Goal: Task Accomplishment & Management: Use online tool/utility

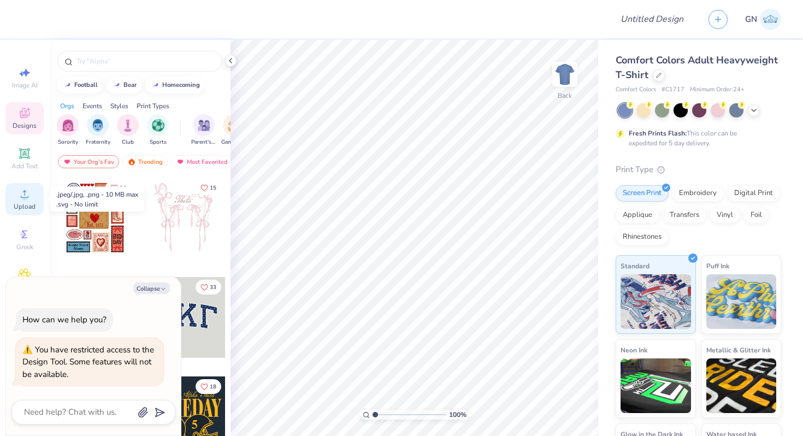
click at [27, 195] on icon at bounding box center [24, 193] width 13 height 13
click at [16, 151] on div "Add Text" at bounding box center [24, 159] width 38 height 32
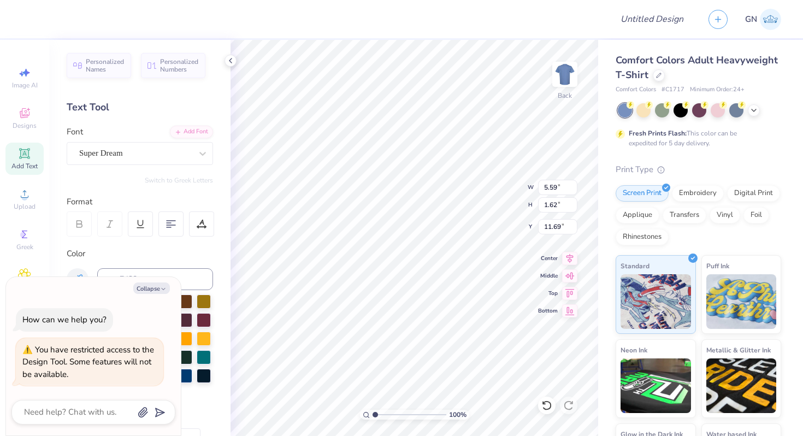
type textarea "x"
type input "4.44"
click at [167, 285] on button "Collapse" at bounding box center [151, 287] width 37 height 11
type textarea "x"
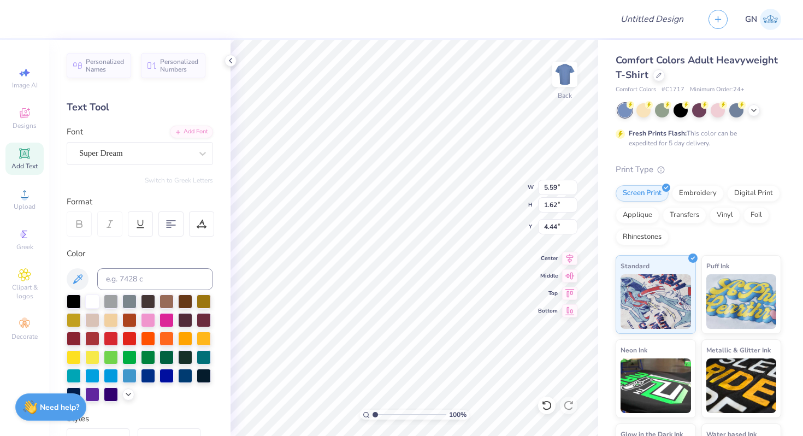
type textarea "TEfsds"
click at [26, 155] on icon at bounding box center [24, 153] width 8 height 8
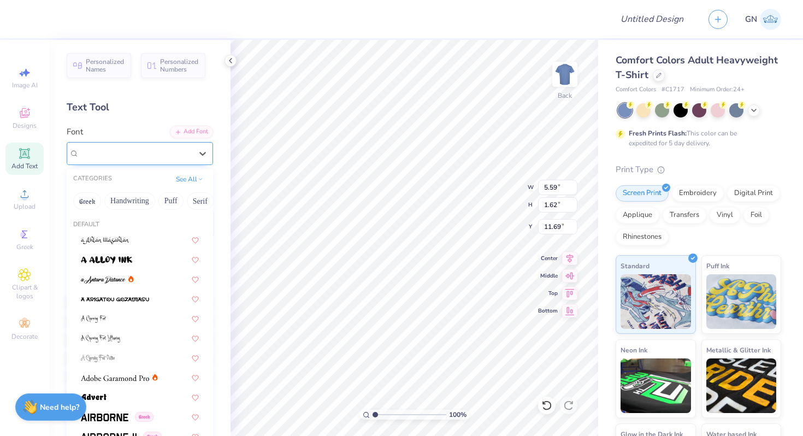
click at [162, 158] on div "Super Dream" at bounding box center [135, 153] width 115 height 17
click at [136, 277] on div at bounding box center [140, 278] width 118 height 11
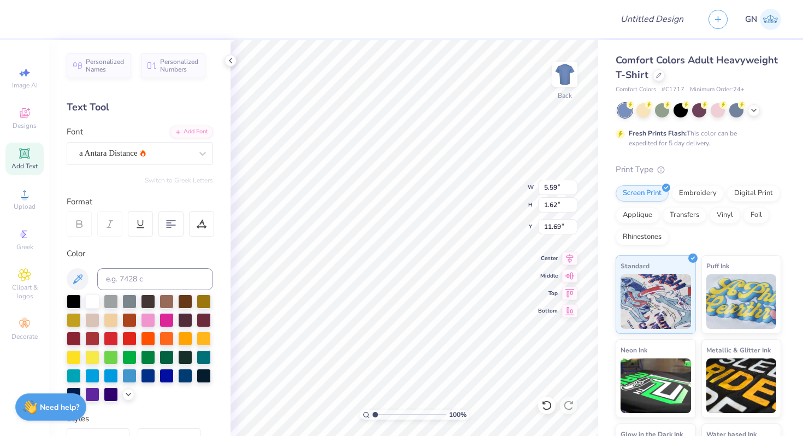
type textarea "TEsdsdXT"
type input "7.35"
type input "1.63"
type input "3.00"
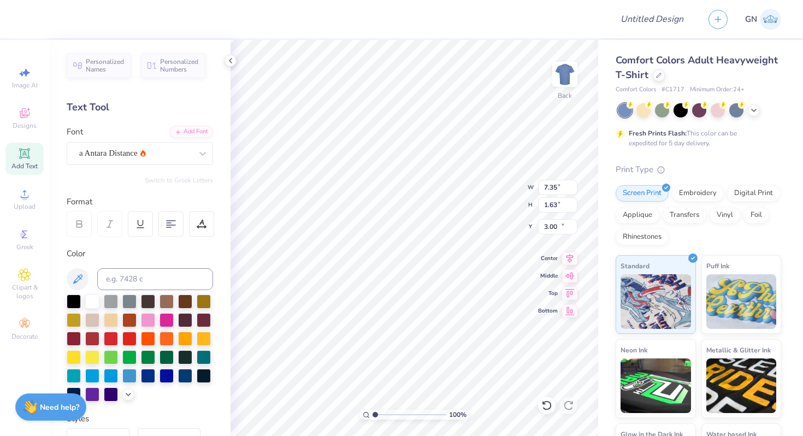
type input "9.14"
type input "2.11"
type input "11.44"
type input "7.35"
type input "1.63"
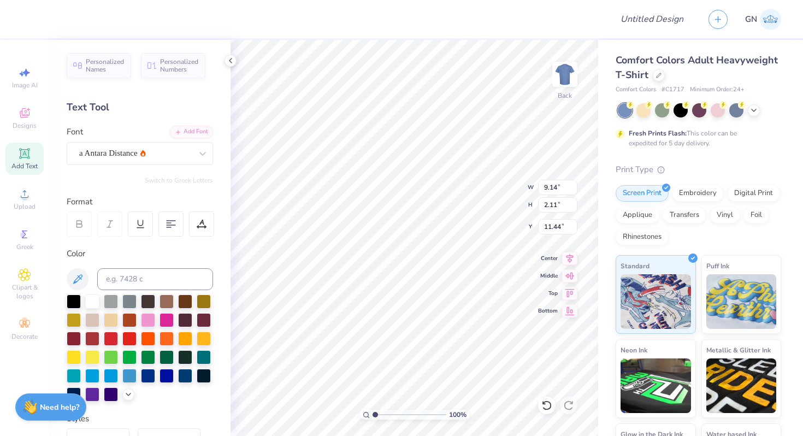
type input "3.00"
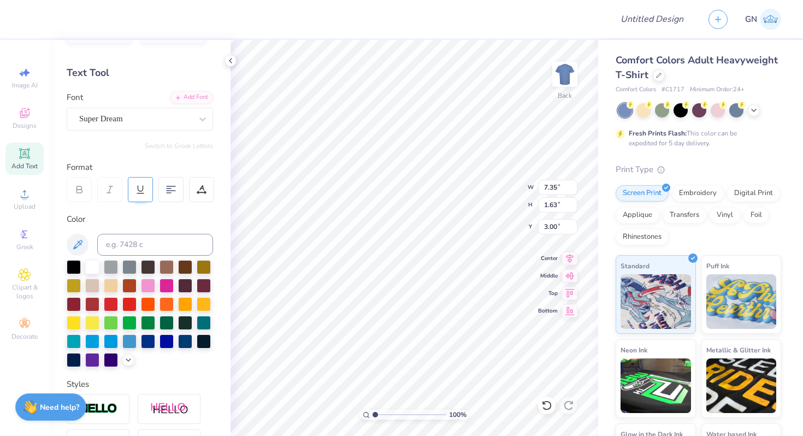
scroll to position [0, 0]
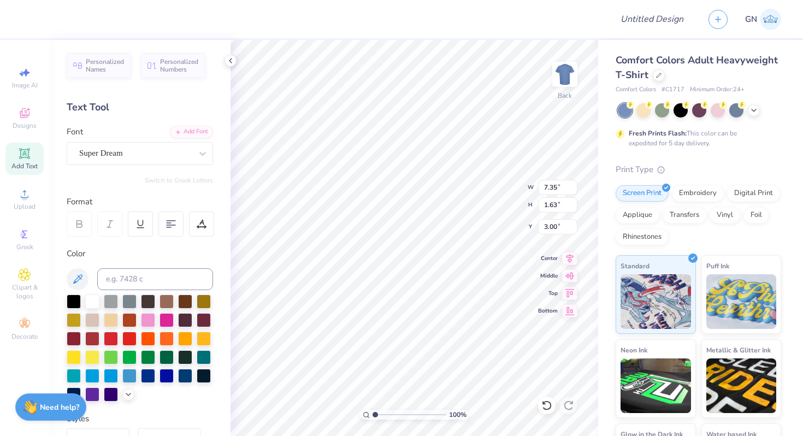
type input "9.14"
type input "2.11"
type input "11.44"
type textarea "TEsdsdXT"
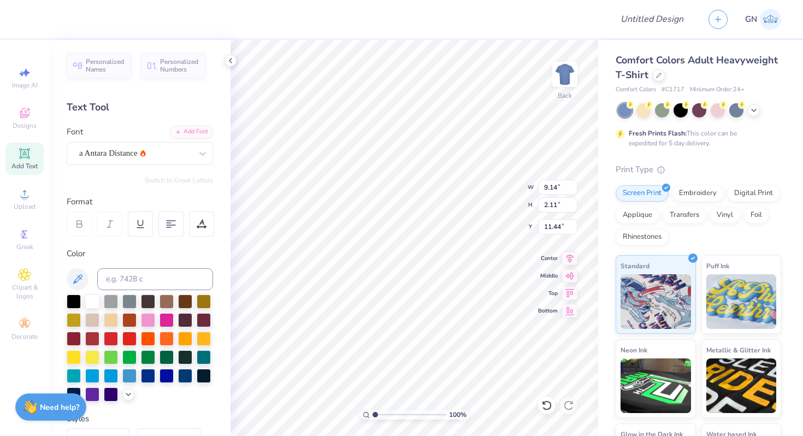
scroll to position [0, 1]
type input "7.35"
type input "1.63"
type input "3.00"
type input "9.14"
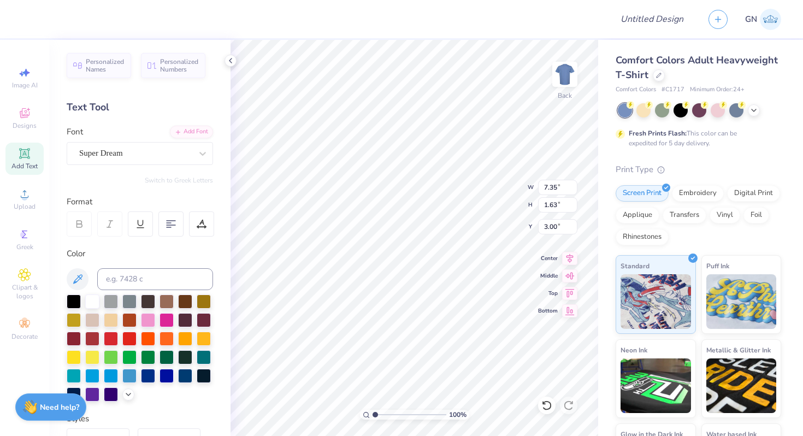
type input "2.11"
type input "11.44"
type input "7.35"
type input "1.63"
type input "3.00"
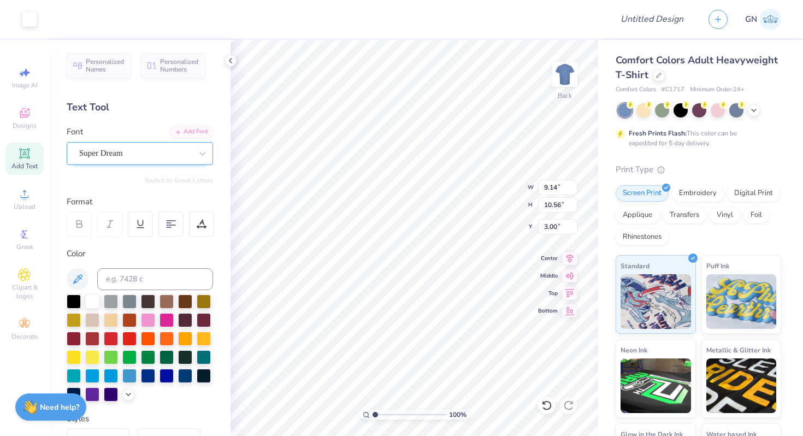
click at [173, 152] on div "Super Dream" at bounding box center [135, 153] width 115 height 17
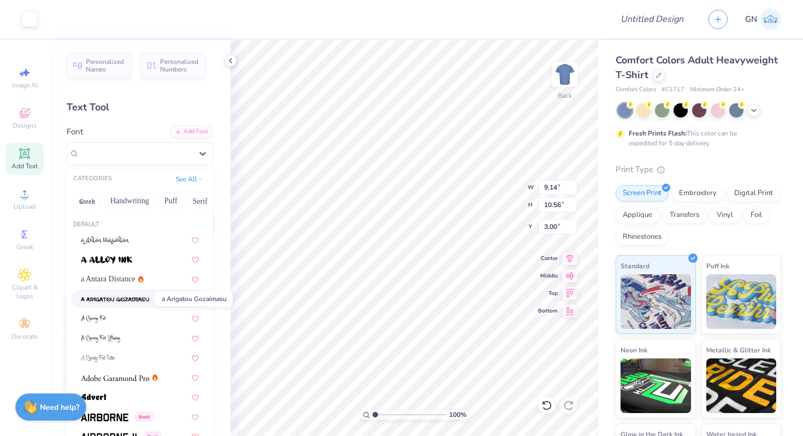
click at [131, 298] on img at bounding box center [115, 300] width 68 height 8
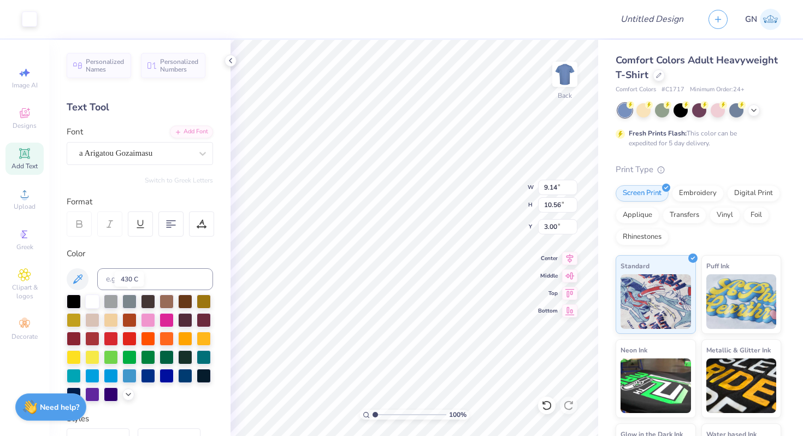
type input "9.90"
type input "10.60"
type input "2.95"
click at [416, 318] on li "Group" at bounding box center [438, 315] width 86 height 21
click at [574, 190] on input "9.89" at bounding box center [557, 187] width 39 height 15
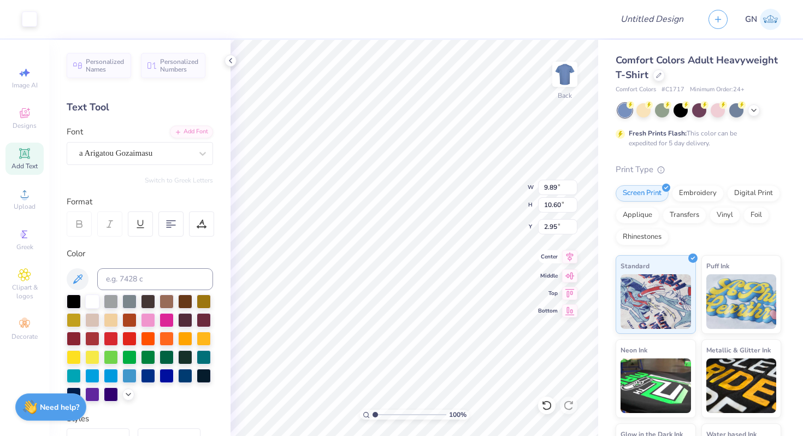
click at [572, 257] on icon at bounding box center [569, 256] width 15 height 13
type input "24.63"
type input "18.17"
type input "-12.20"
click at [568, 276] on icon at bounding box center [569, 274] width 15 height 13
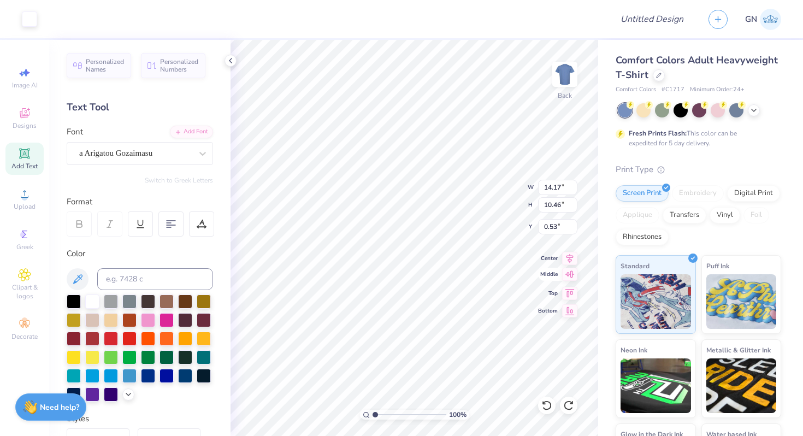
type input "7.27"
